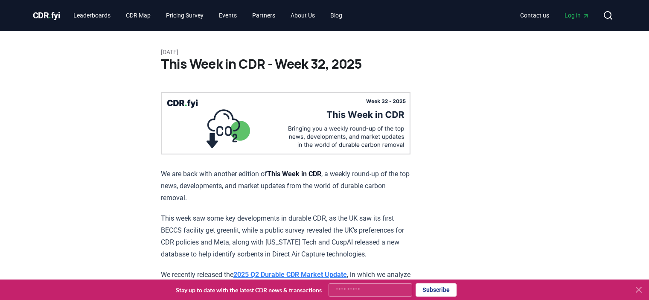
scroll to position [512, 0]
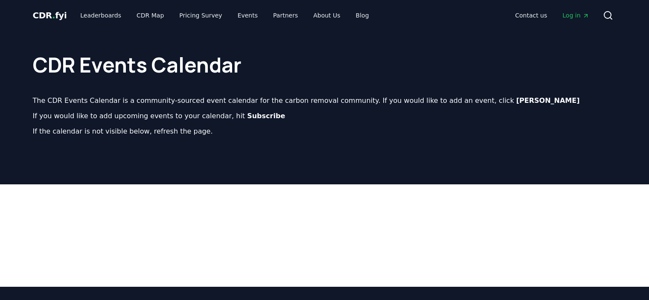
scroll to position [9, 0]
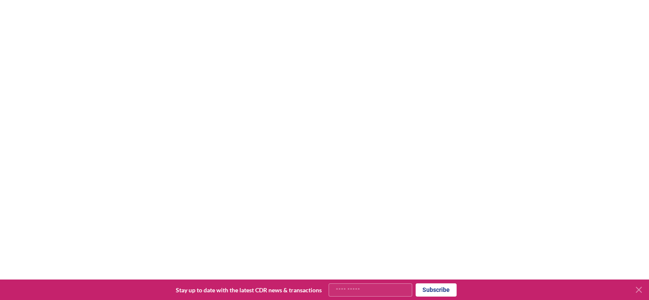
scroll to position [43, 0]
